Goal: Task Accomplishment & Management: Manage account settings

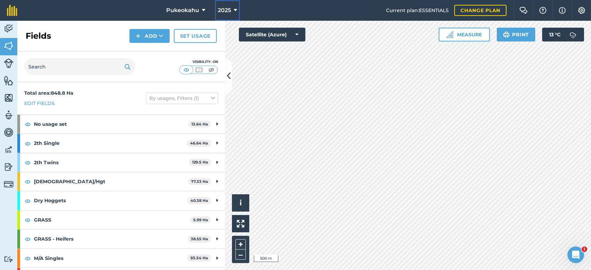
click at [234, 9] on icon at bounding box center [235, 10] width 3 height 8
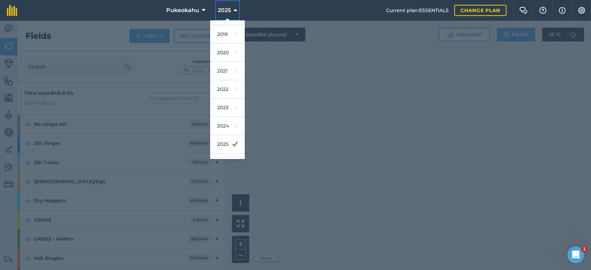
scroll to position [28, 0]
click at [235, 150] on icon at bounding box center [236, 149] width 3 height 10
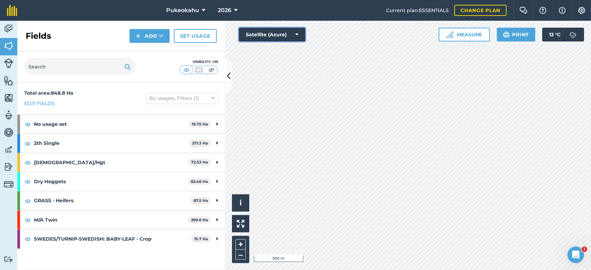
click at [296, 37] on icon at bounding box center [296, 34] width 3 height 7
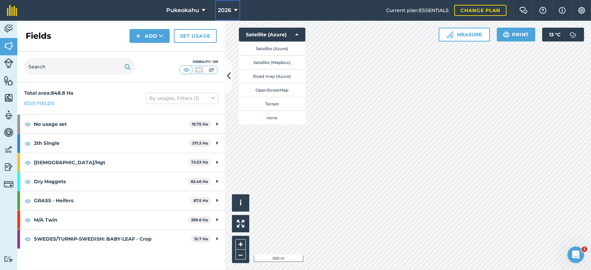
click at [236, 12] on icon at bounding box center [235, 10] width 3 height 8
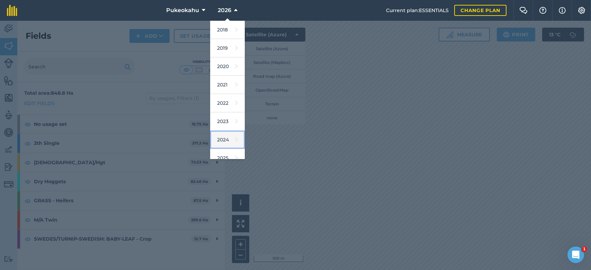
click at [226, 140] on link "2024" at bounding box center [227, 140] width 35 height 18
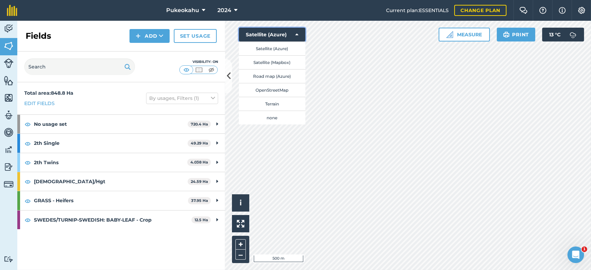
click at [300, 35] on button "Satellite (Azure)" at bounding box center [272, 35] width 66 height 14
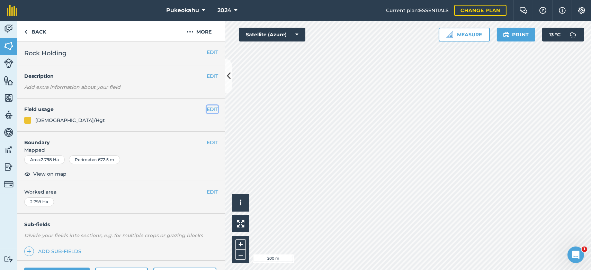
click at [207, 110] on button "EDIT" at bounding box center [212, 110] width 11 height 8
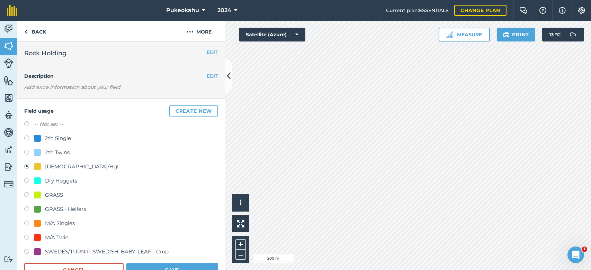
click at [61, 211] on div "GRASS - Heifers" at bounding box center [65, 209] width 41 height 8
radio input "true"
radio input "false"
click at [55, 212] on div "GRASS - Heifers" at bounding box center [65, 209] width 41 height 8
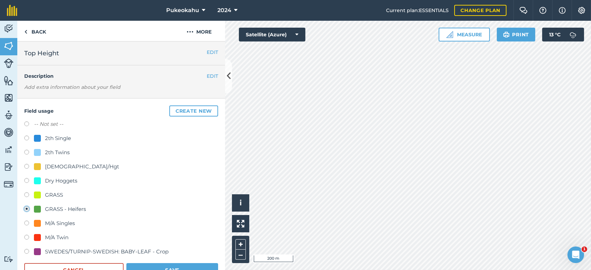
click at [147, 266] on button "Save" at bounding box center [172, 270] width 92 height 14
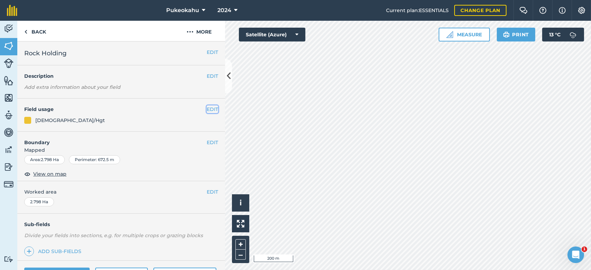
click at [209, 109] on button "EDIT" at bounding box center [212, 110] width 11 height 8
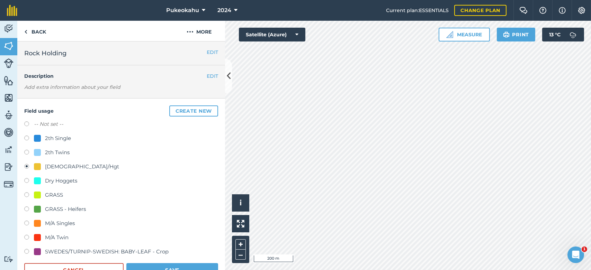
click at [48, 208] on div "GRASS - Heifers" at bounding box center [65, 209] width 41 height 8
radio input "true"
radio input "false"
click at [168, 265] on button "Save" at bounding box center [172, 270] width 92 height 14
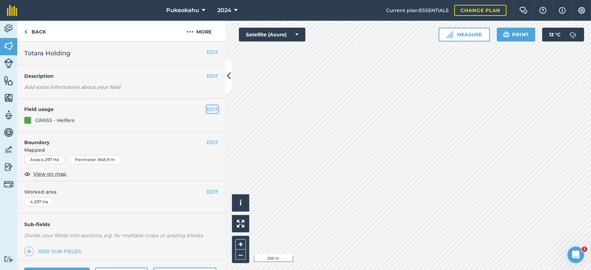
click at [207, 109] on button "EDIT" at bounding box center [212, 110] width 11 height 8
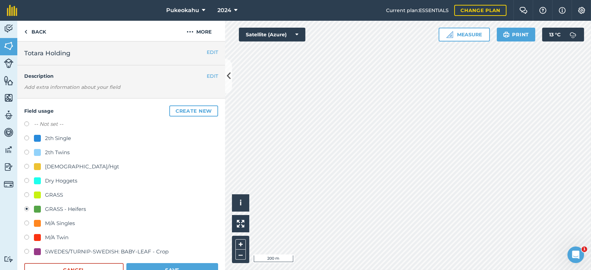
click at [59, 167] on div "[DEMOGRAPHIC_DATA]/Hgt" at bounding box center [82, 167] width 74 height 8
radio input "true"
radio input "false"
click at [156, 265] on button "Save" at bounding box center [172, 270] width 92 height 14
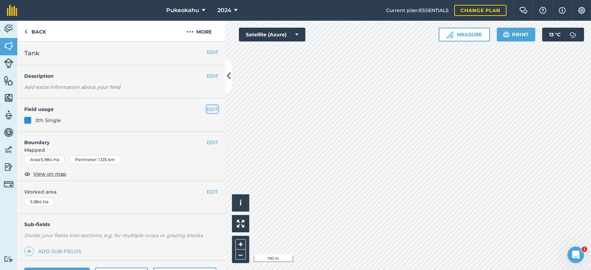
click at [207, 110] on button "EDIT" at bounding box center [212, 110] width 11 height 8
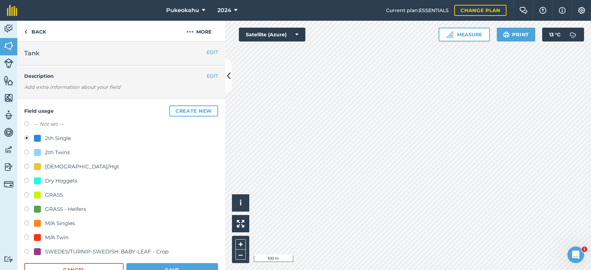
click at [63, 206] on div "GRASS - Heifers" at bounding box center [65, 209] width 41 height 8
radio input "true"
radio input "false"
click at [158, 263] on button "Save" at bounding box center [172, 270] width 92 height 14
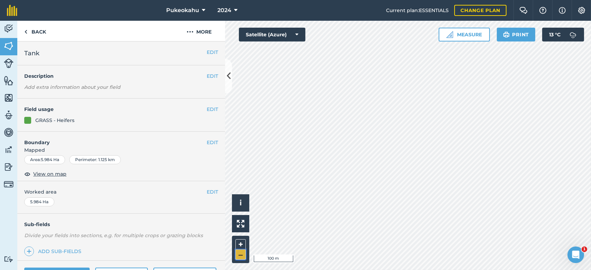
click at [242, 254] on button "–" at bounding box center [240, 255] width 10 height 10
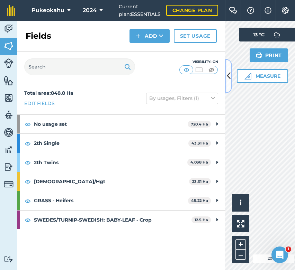
click at [229, 85] on button at bounding box center [228, 76] width 7 height 35
